Goal: Check status

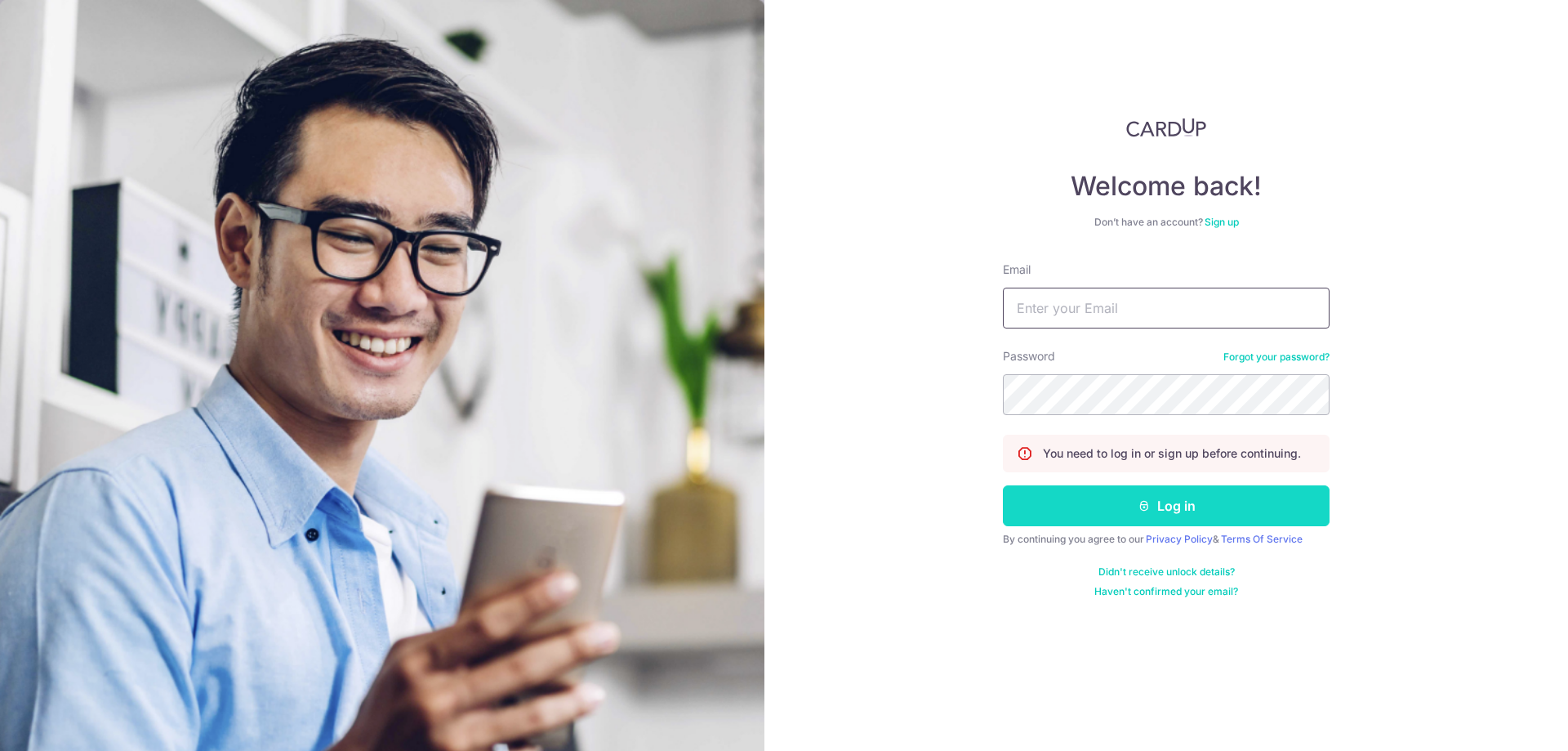
type input "[EMAIL_ADDRESS][DOMAIN_NAME]"
click at [1132, 515] on button "Log in" at bounding box center [1166, 506] width 327 height 41
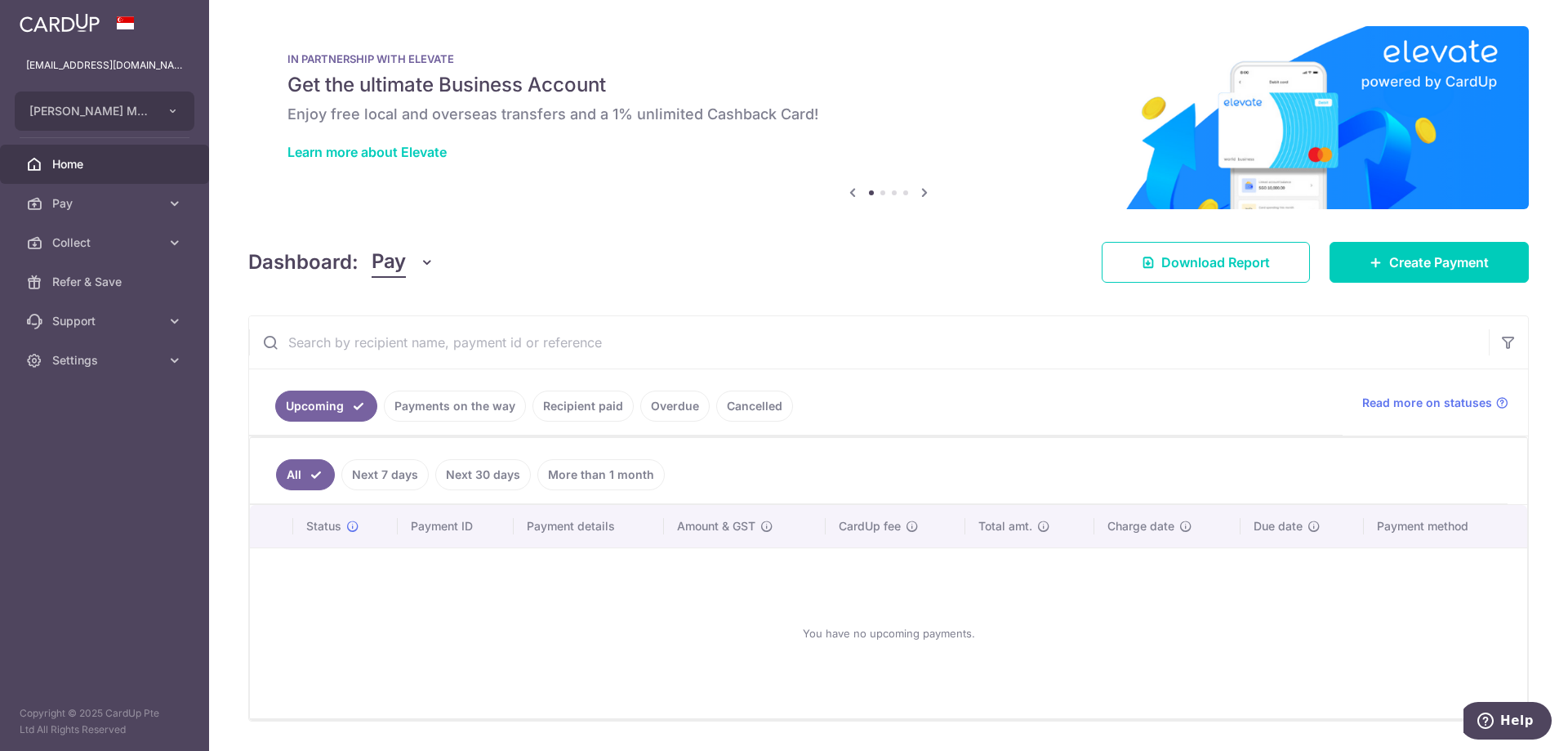
click at [454, 413] on link "Payments on the way" at bounding box center [454, 406] width 143 height 31
